Goal: Task Accomplishment & Management: Use online tool/utility

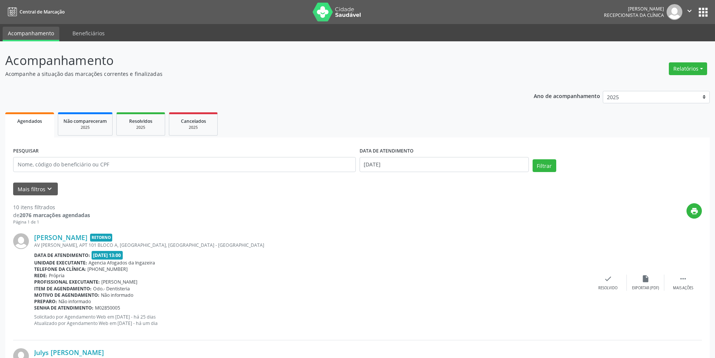
click at [680, 71] on button "Relatórios" at bounding box center [688, 68] width 38 height 13
click at [657, 84] on link "Agendamentos" at bounding box center [667, 85] width 81 height 11
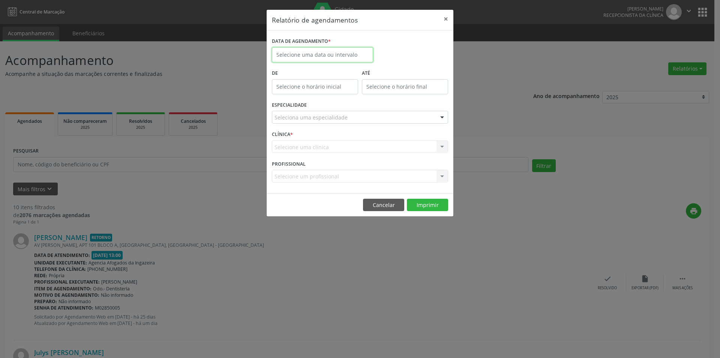
click at [308, 54] on input "text" at bounding box center [322, 54] width 101 height 15
click at [292, 158] on span "25" at bounding box center [296, 154] width 15 height 15
type input "[DATE]"
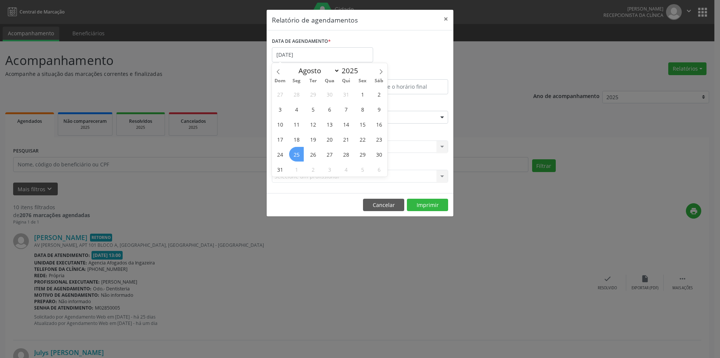
click at [292, 158] on span "25" at bounding box center [296, 154] width 15 height 15
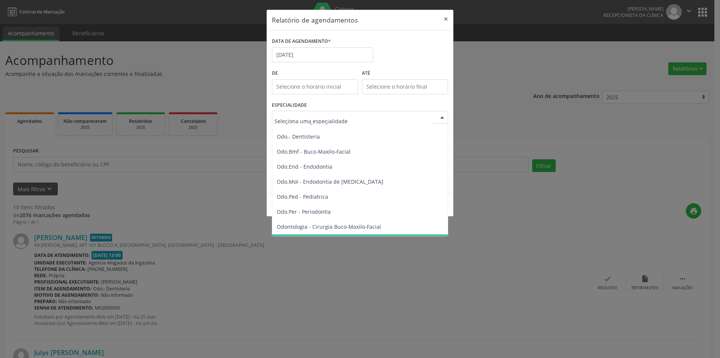
scroll to position [788, 0]
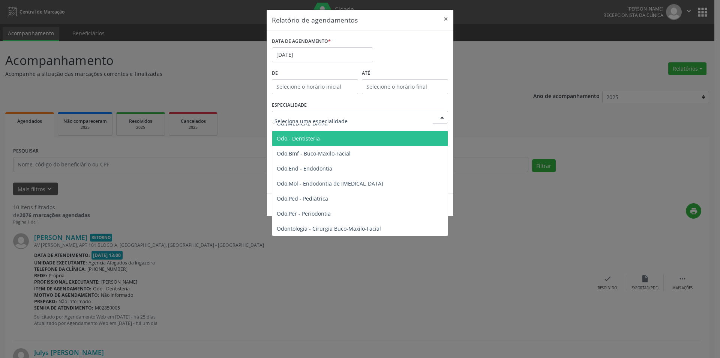
click at [296, 135] on span "Odo.- Dentisteria" at bounding box center [298, 138] width 43 height 7
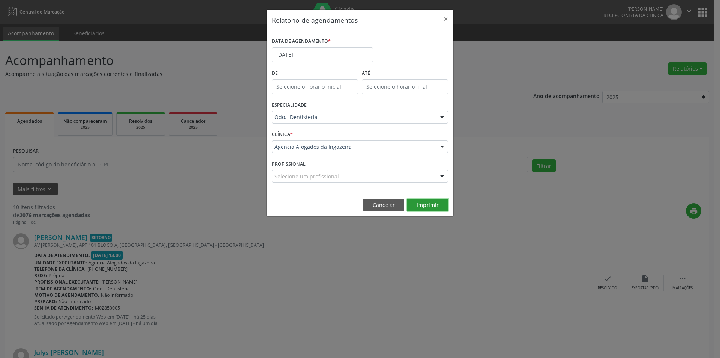
click at [426, 203] on button "Imprimir" at bounding box center [427, 204] width 41 height 13
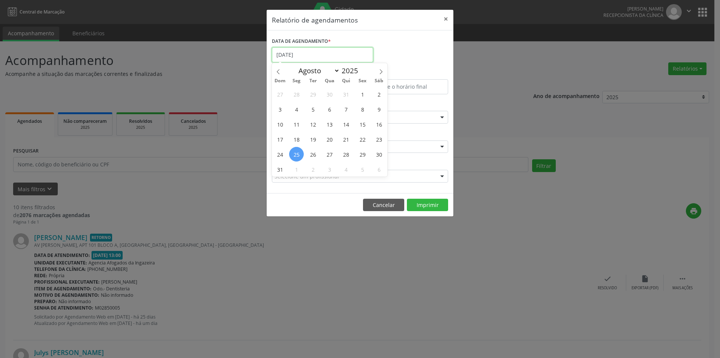
click at [342, 55] on input "[DATE]" at bounding box center [322, 54] width 101 height 15
click at [327, 154] on span "27" at bounding box center [329, 154] width 15 height 15
type input "[DATE]"
click at [327, 154] on span "27" at bounding box center [329, 154] width 15 height 15
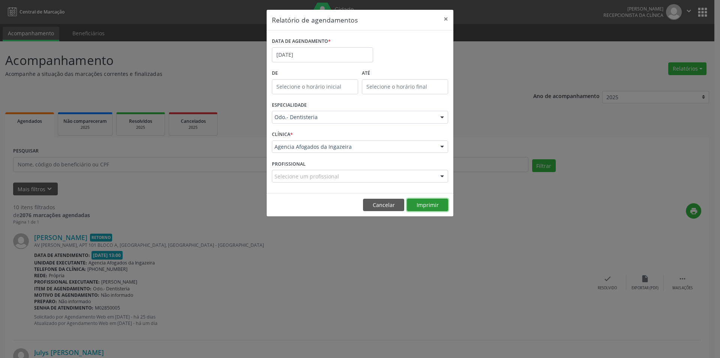
click at [421, 204] on button "Imprimir" at bounding box center [427, 204] width 41 height 13
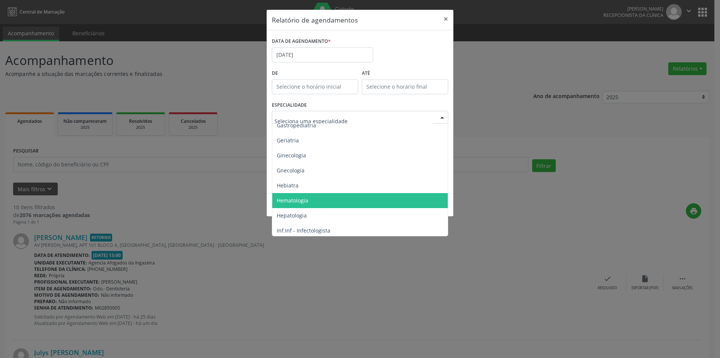
scroll to position [488, 0]
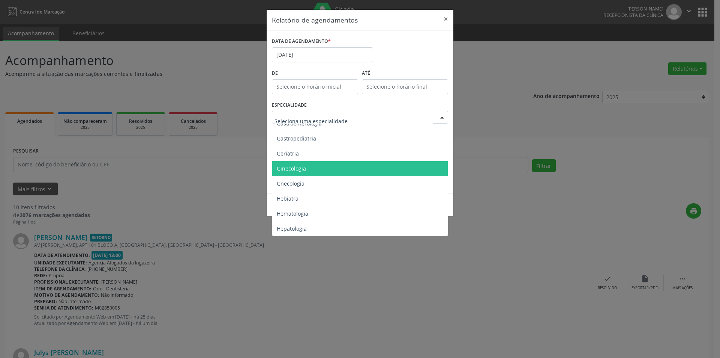
click at [317, 171] on span "Ginecologia" at bounding box center [360, 168] width 177 height 15
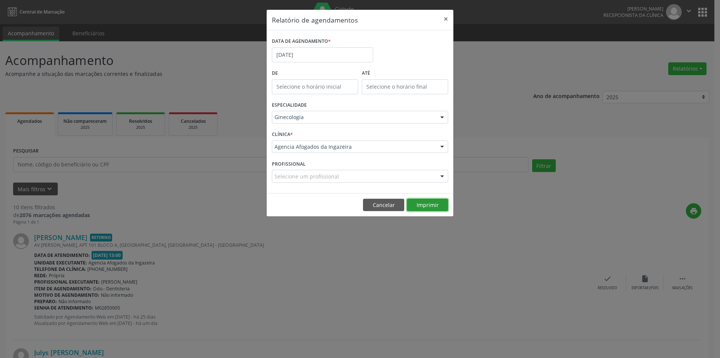
click at [430, 201] on button "Imprimir" at bounding box center [427, 204] width 41 height 13
click at [349, 54] on input "[DATE]" at bounding box center [322, 54] width 101 height 15
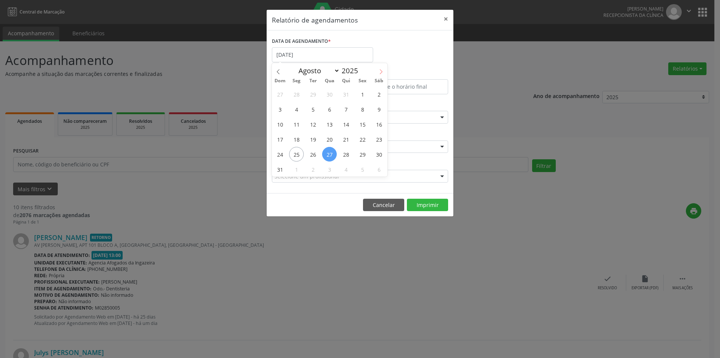
click at [379, 71] on icon at bounding box center [381, 71] width 5 height 5
select select "8"
click at [331, 95] on span "3" at bounding box center [329, 94] width 15 height 15
type input "[DATE]"
click at [331, 95] on span "3" at bounding box center [329, 94] width 15 height 15
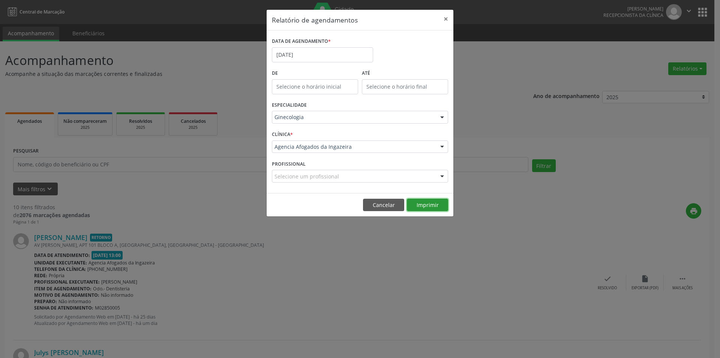
click at [428, 207] on button "Imprimir" at bounding box center [427, 204] width 41 height 13
click at [444, 19] on button "×" at bounding box center [446, 19] width 15 height 18
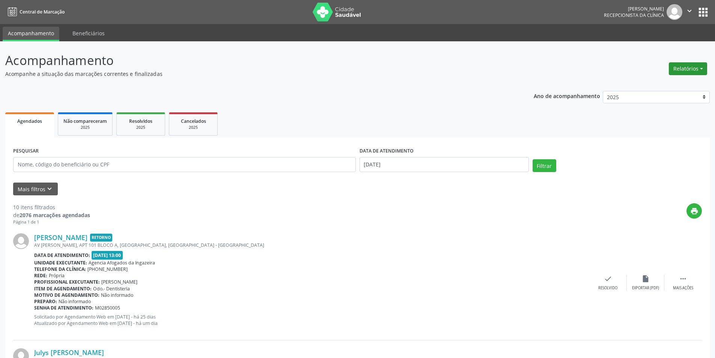
click at [690, 69] on button "Relatórios" at bounding box center [688, 68] width 38 height 13
click at [654, 86] on link "Agendamentos" at bounding box center [667, 85] width 81 height 11
select select "7"
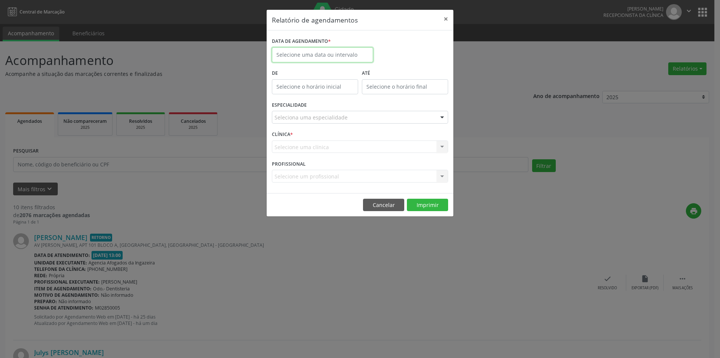
click at [331, 54] on input "text" at bounding box center [322, 54] width 101 height 15
click at [311, 153] on span "26" at bounding box center [313, 154] width 15 height 15
type input "[DATE]"
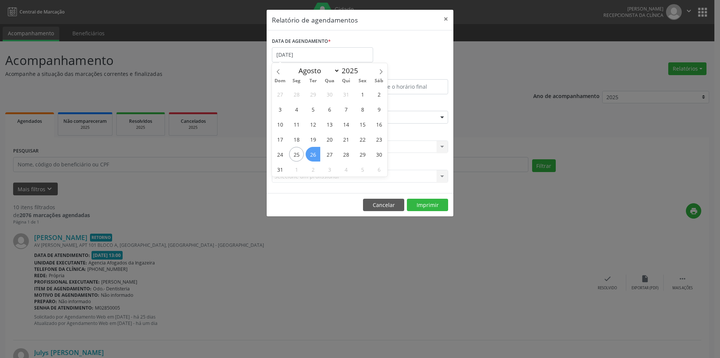
click at [311, 153] on span "26" at bounding box center [313, 154] width 15 height 15
click at [311, 153] on div "Selecione uma clínica Agencia Afogados da Ingazeira Nenhum resultado encontrado…" at bounding box center [360, 146] width 176 height 13
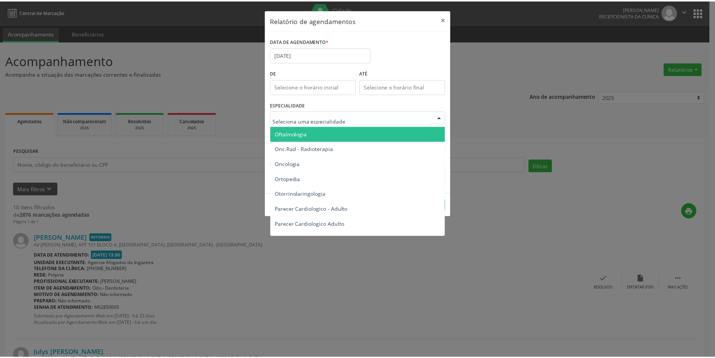
scroll to position [1051, 0]
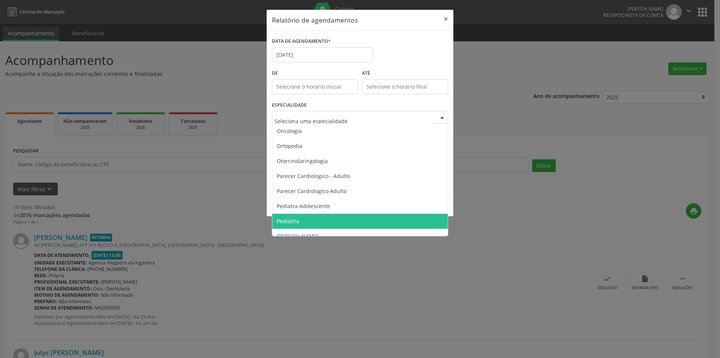
click at [346, 220] on span "Pediatria" at bounding box center [360, 220] width 177 height 15
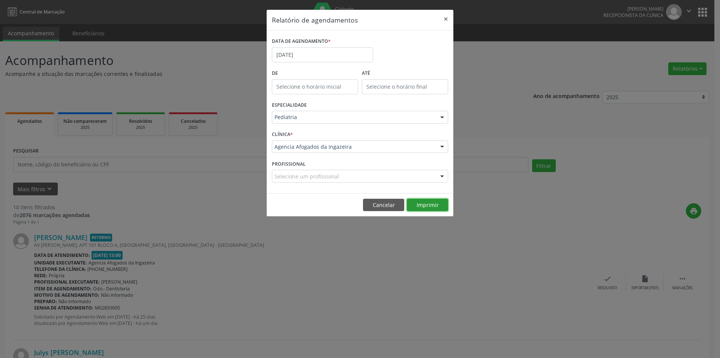
click at [428, 207] on button "Imprimir" at bounding box center [427, 204] width 41 height 13
click at [346, 55] on input "[DATE]" at bounding box center [322, 54] width 101 height 15
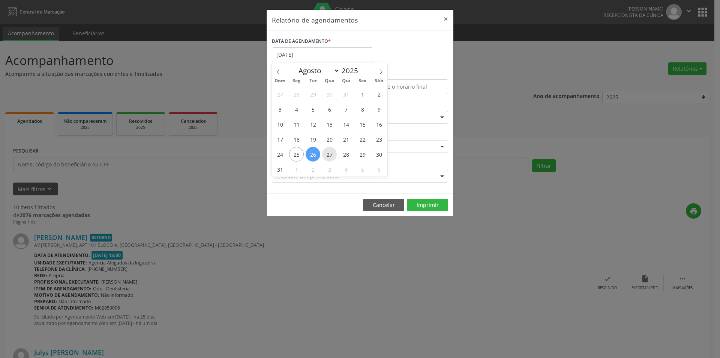
click at [329, 153] on span "27" at bounding box center [329, 154] width 15 height 15
type input "[DATE]"
click at [329, 153] on span "27" at bounding box center [329, 154] width 15 height 15
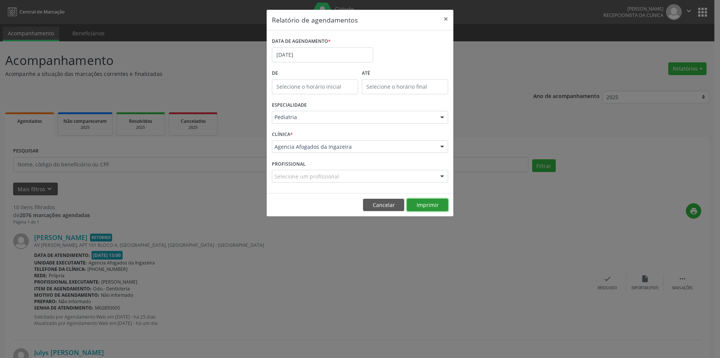
click at [425, 205] on button "Imprimir" at bounding box center [427, 204] width 41 height 13
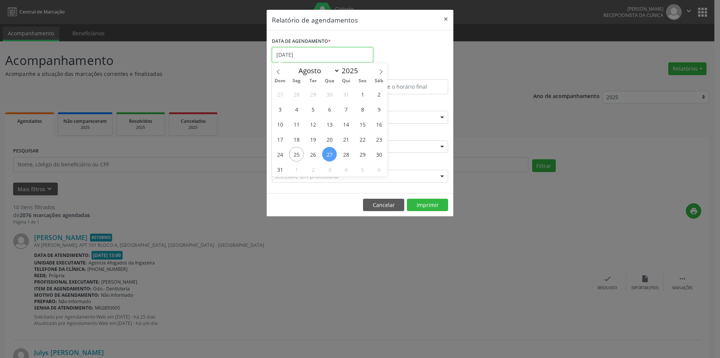
click at [362, 56] on input "[DATE]" at bounding box center [322, 54] width 101 height 15
click at [345, 156] on span "28" at bounding box center [346, 154] width 15 height 15
type input "28/08/2025"
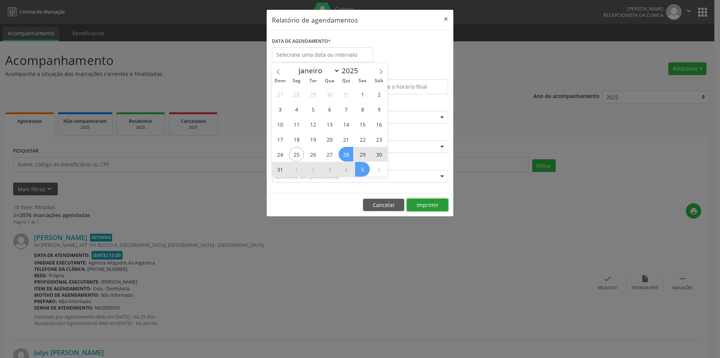
click at [425, 205] on button "Imprimir" at bounding box center [427, 204] width 41 height 13
select select "7"
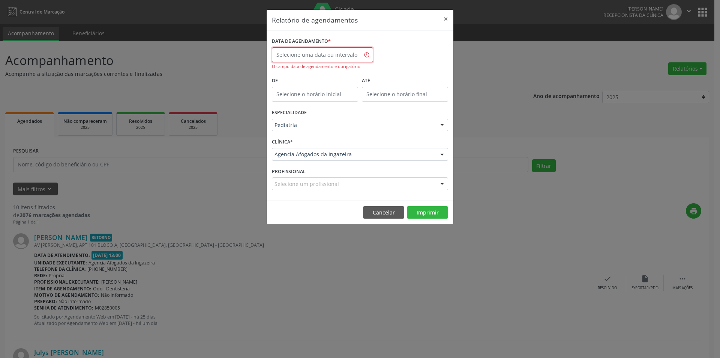
click at [351, 54] on input "text" at bounding box center [322, 54] width 101 height 15
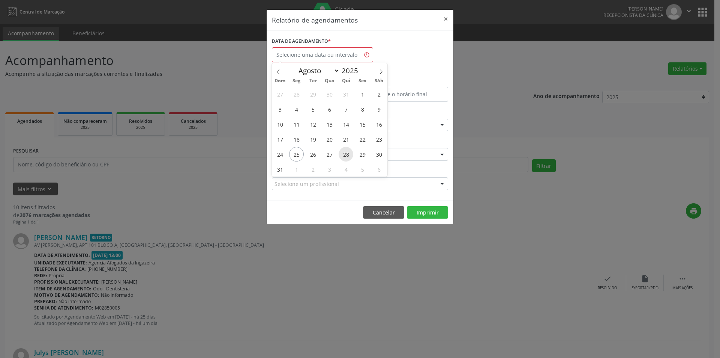
click at [350, 155] on span "28" at bounding box center [346, 154] width 15 height 15
type input "28/08/2025"
click at [350, 155] on span "28" at bounding box center [346, 154] width 15 height 15
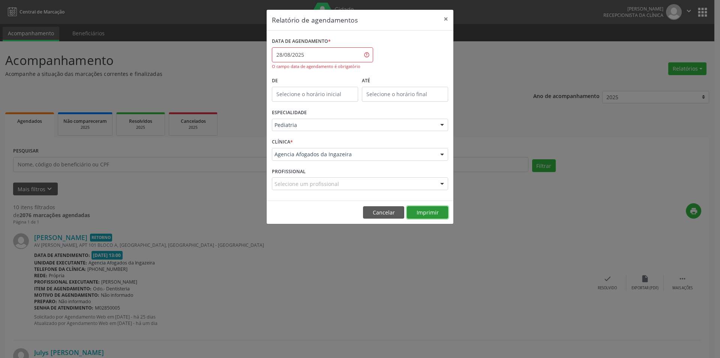
click at [430, 215] on button "Imprimir" at bounding box center [427, 212] width 41 height 13
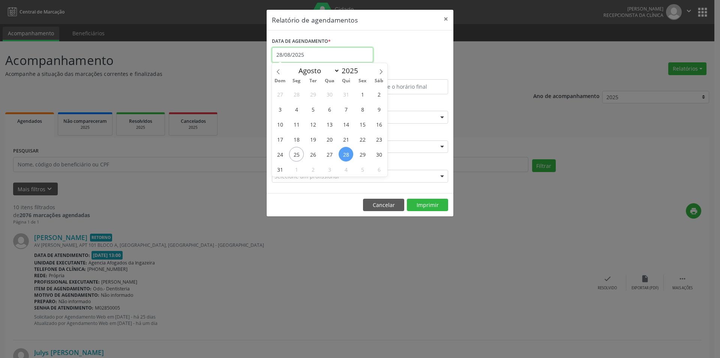
click at [350, 59] on input "28/08/2025" at bounding box center [322, 54] width 101 height 15
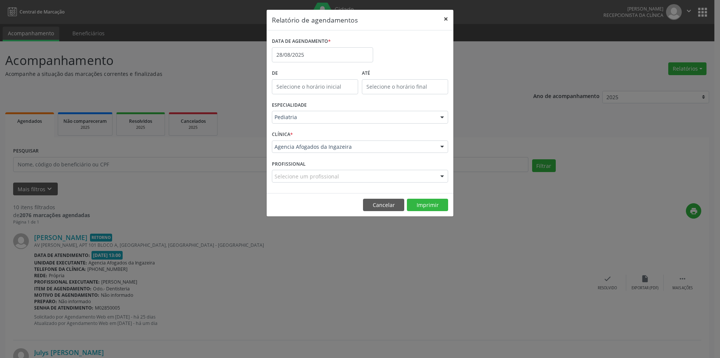
click at [445, 20] on button "×" at bounding box center [446, 19] width 15 height 18
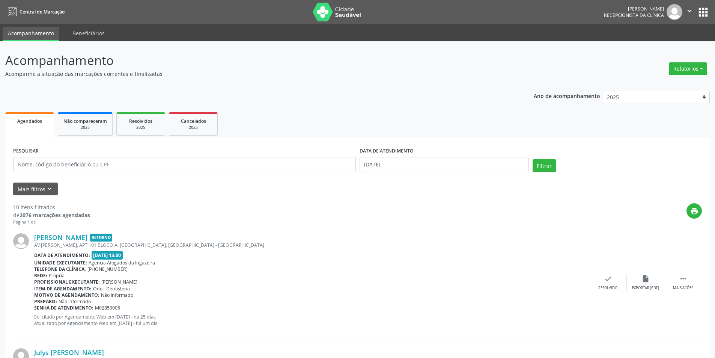
click at [401, 74] on p "Acompanhe a situação das marcações correntes e finalizadas" at bounding box center [251, 74] width 493 height 8
